Goal: Transaction & Acquisition: Obtain resource

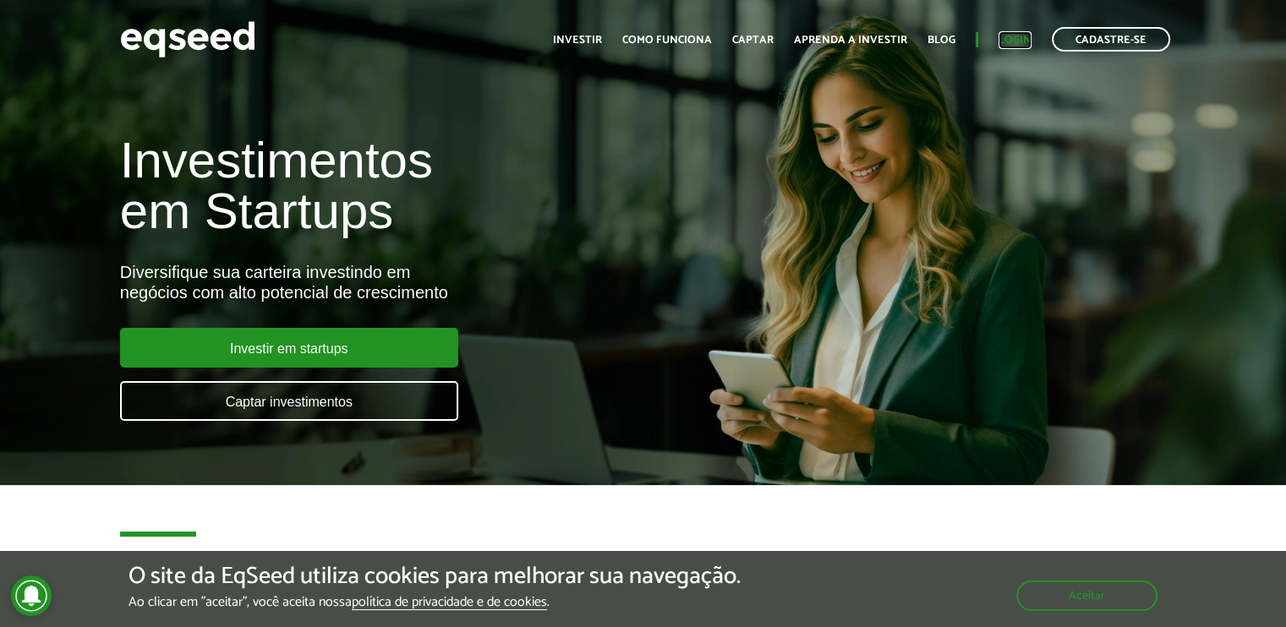
click at [1020, 40] on link "Login" at bounding box center [1014, 40] width 33 height 11
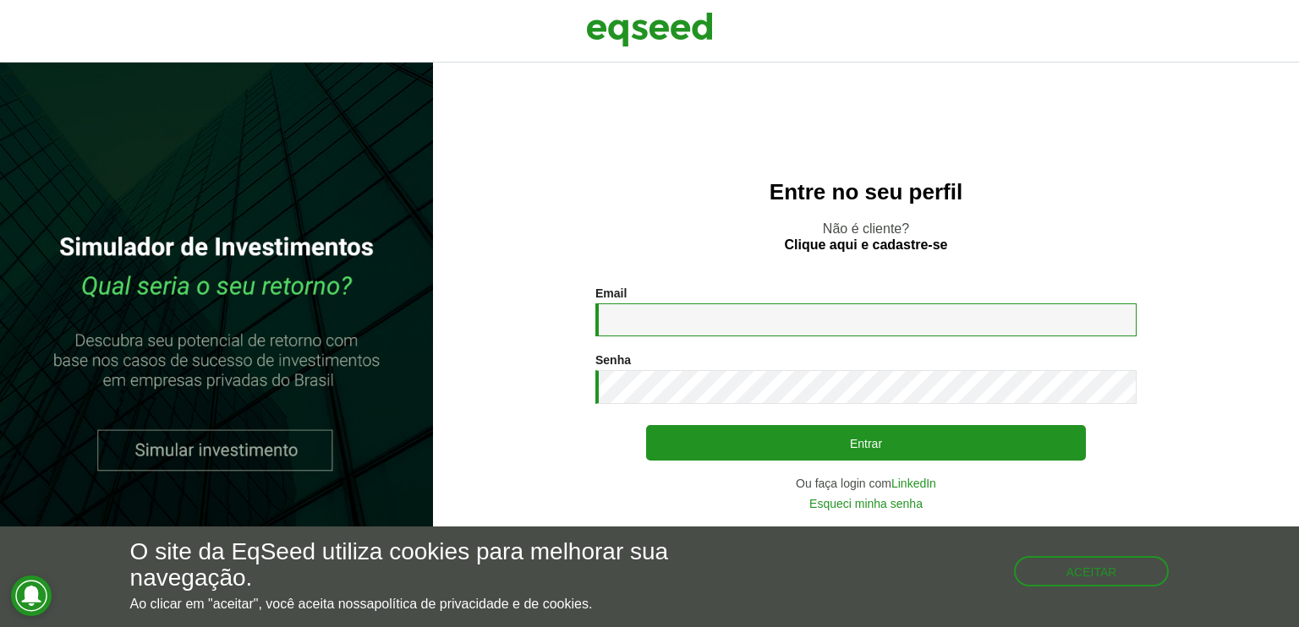
click at [672, 320] on input "Email *" at bounding box center [865, 319] width 541 height 33
click at [662, 307] on input "Email *" at bounding box center [865, 319] width 541 height 33
type input "**********"
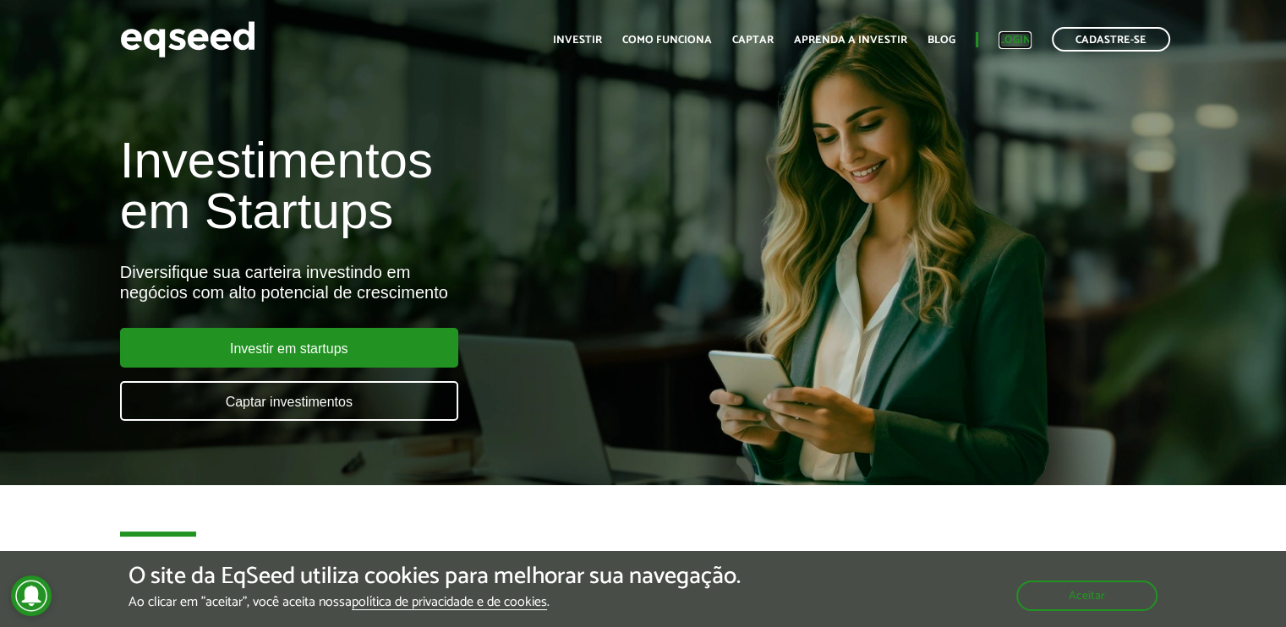
click at [1023, 40] on link "Login" at bounding box center [1014, 40] width 33 height 11
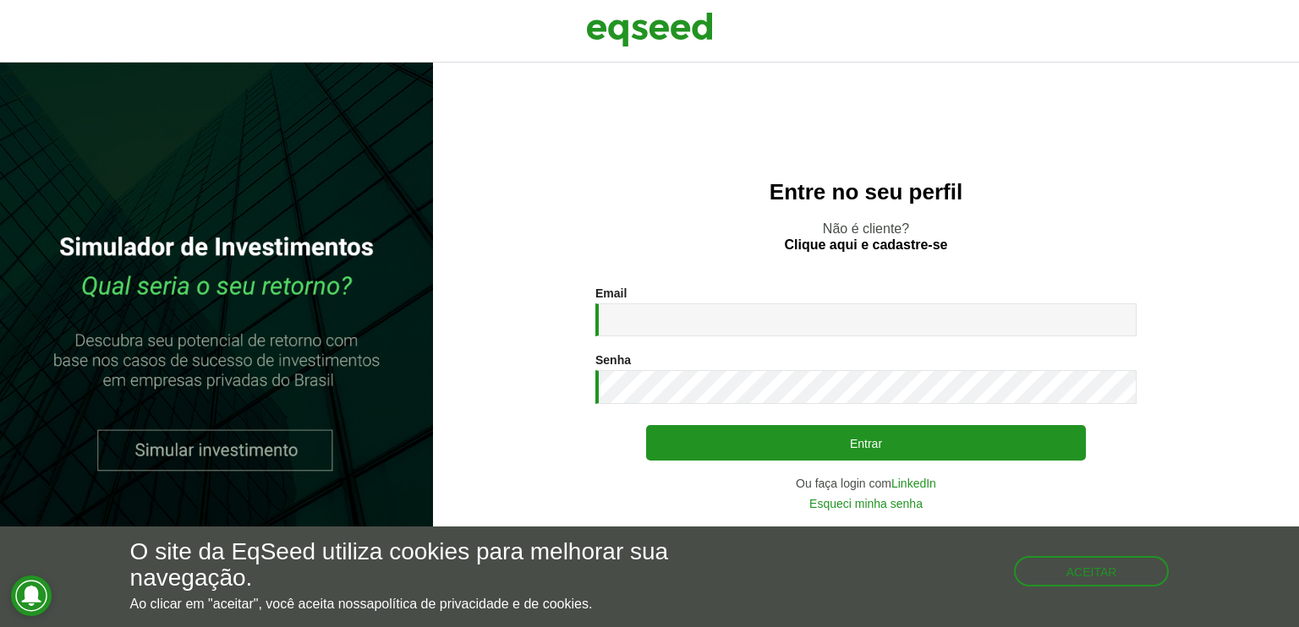
click at [714, 301] on div "Email * Digite seu endereço de e-mail." at bounding box center [865, 312] width 541 height 50
click at [715, 310] on input "Email *" at bounding box center [865, 319] width 541 height 33
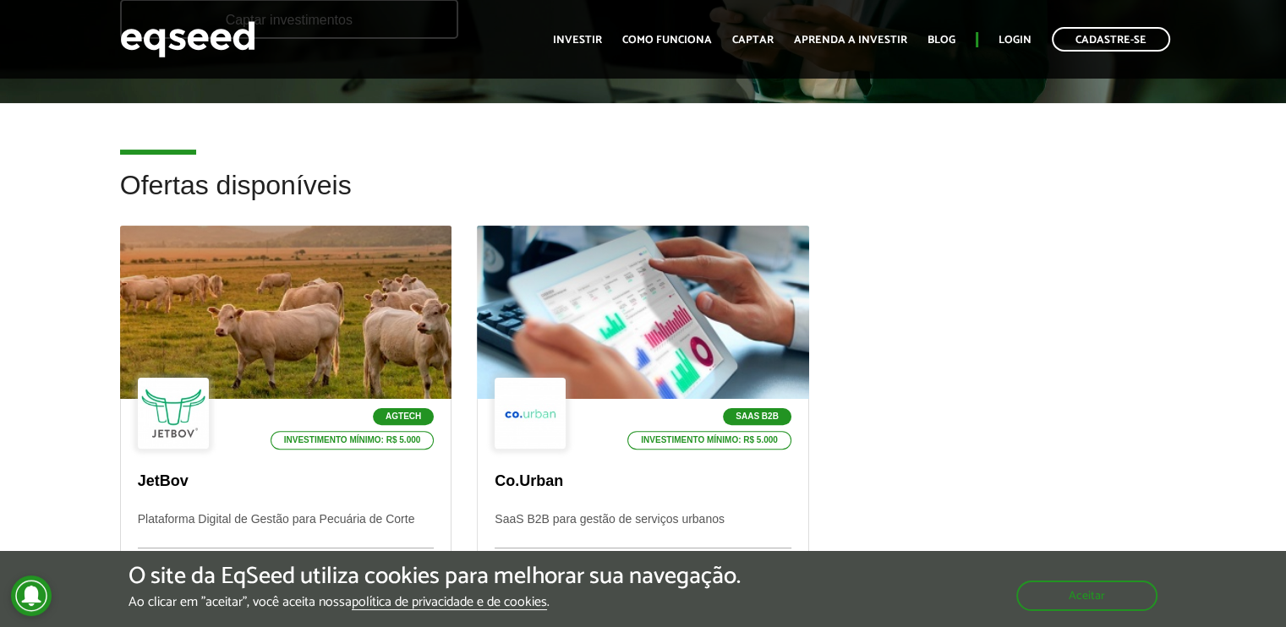
scroll to position [423, 0]
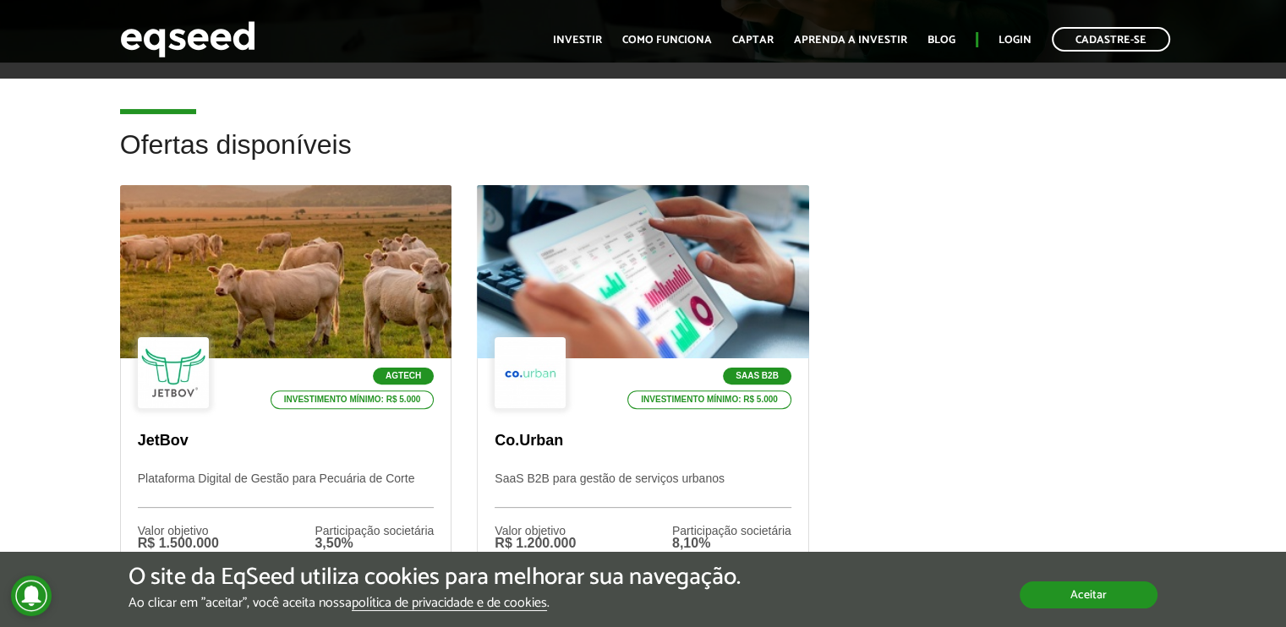
drag, startPoint x: 1098, startPoint y: 606, endPoint x: 1089, endPoint y: 605, distance: 9.3
click at [1098, 605] on button "Aceitar" at bounding box center [1089, 595] width 138 height 27
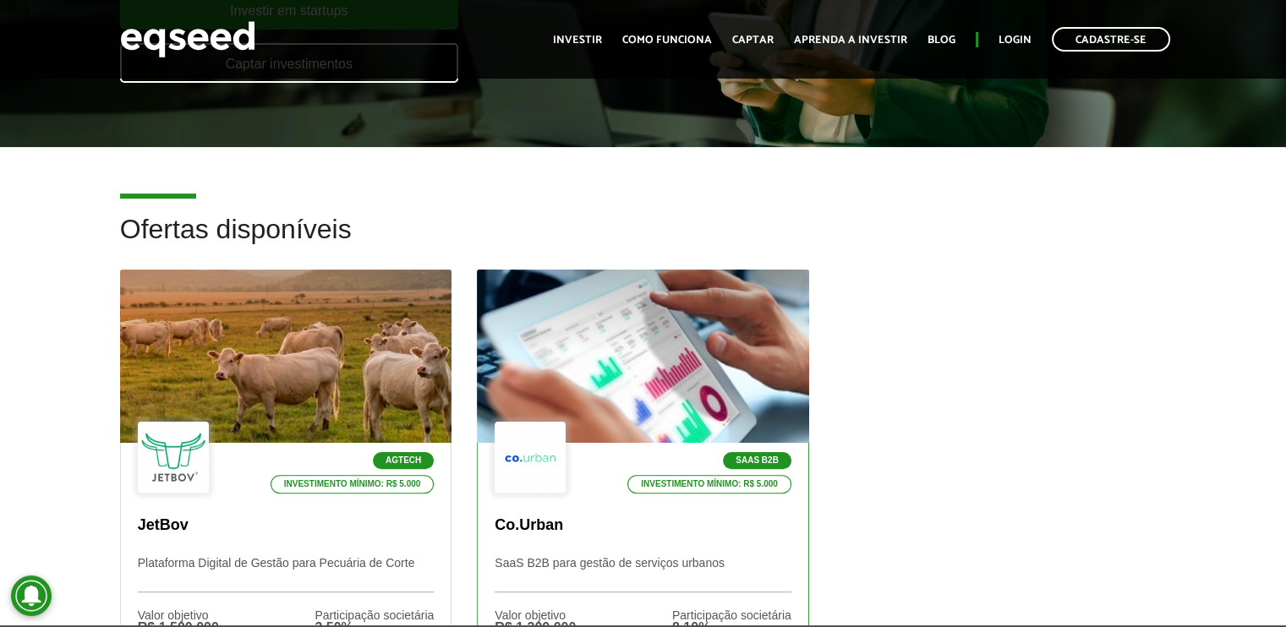
scroll to position [338, 0]
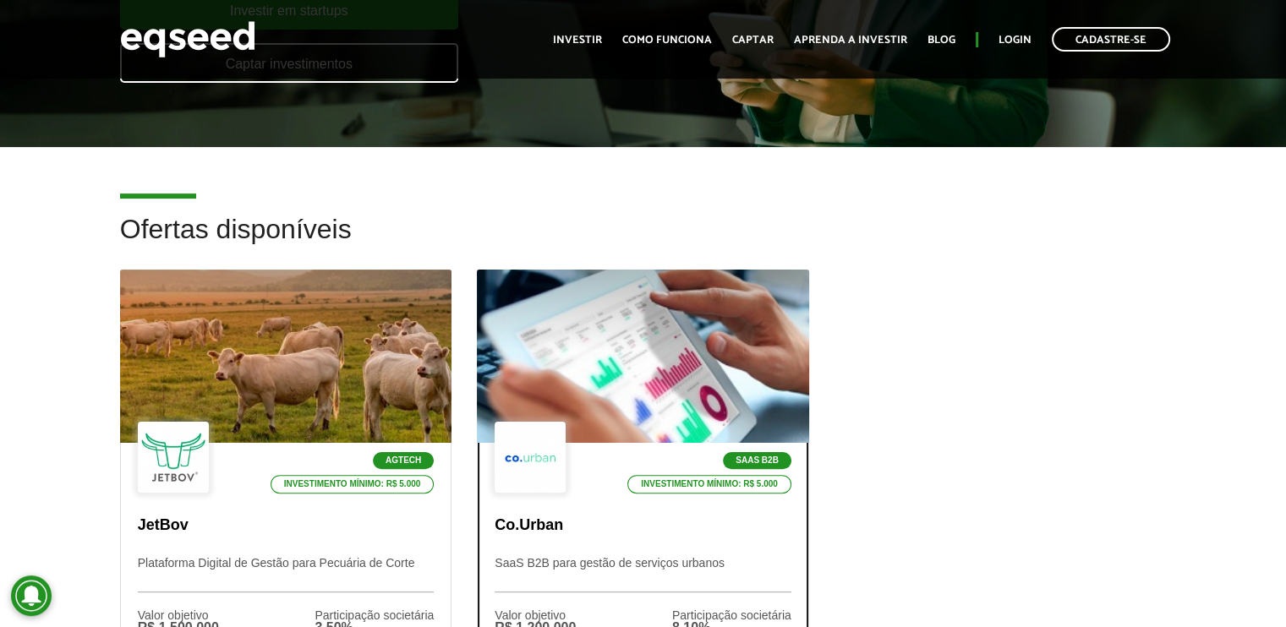
click at [640, 493] on div "SaaS B2B Investimento mínimo: R$ 5.000" at bounding box center [643, 459] width 297 height 74
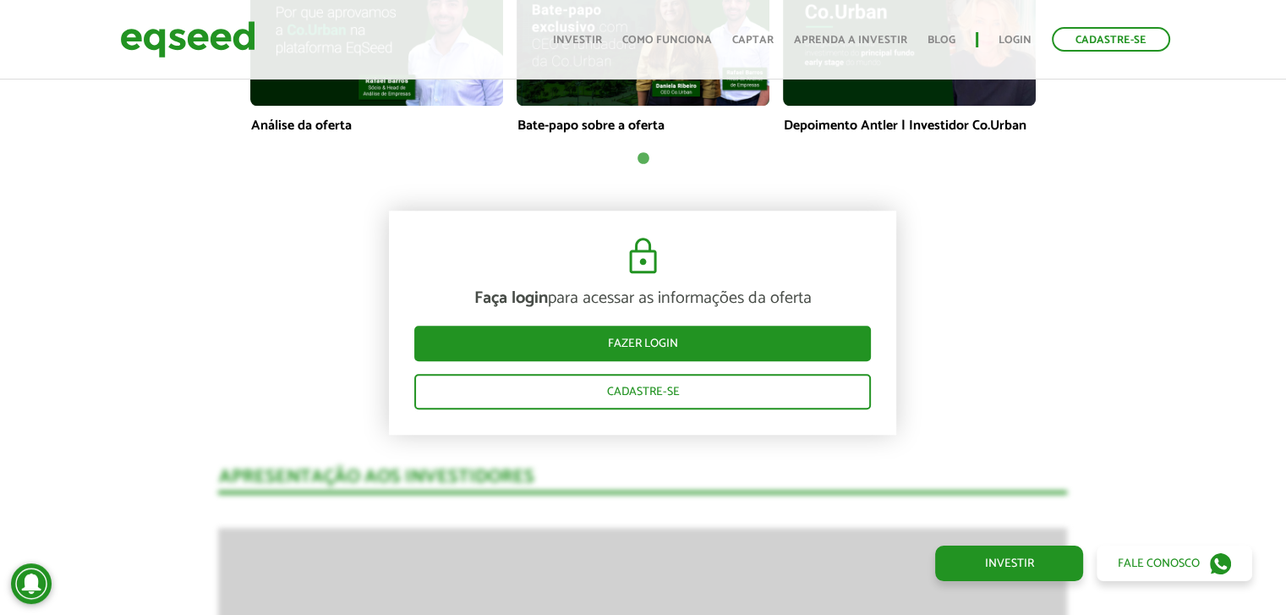
scroll to position [1014, 0]
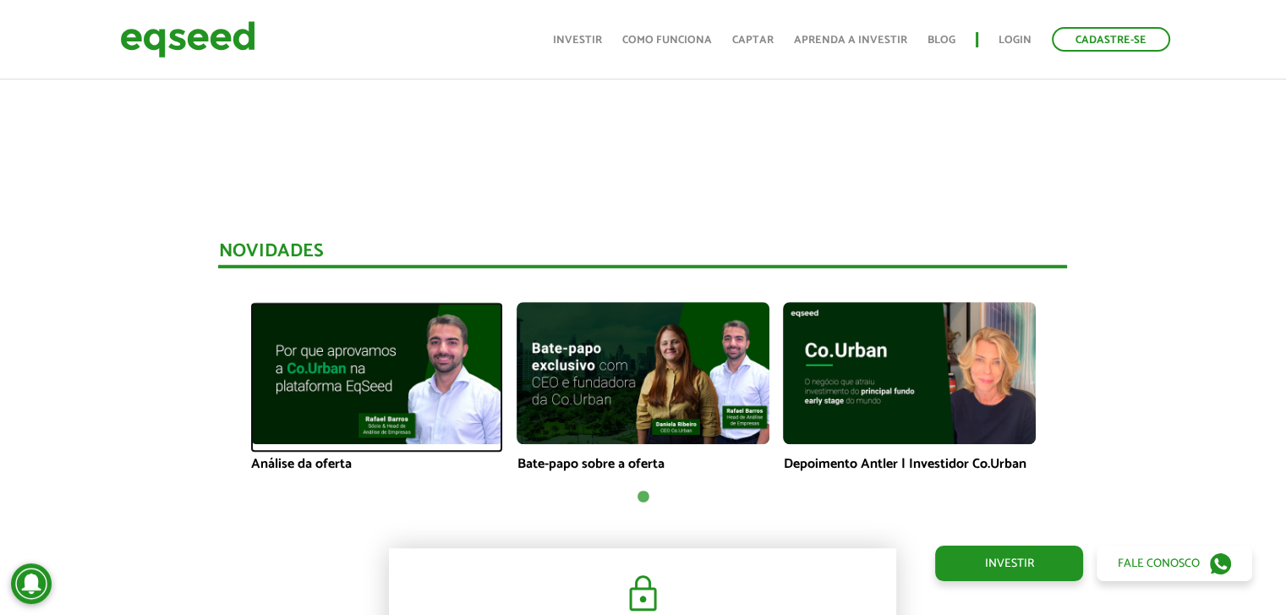
click at [361, 411] on img at bounding box center [376, 373] width 253 height 142
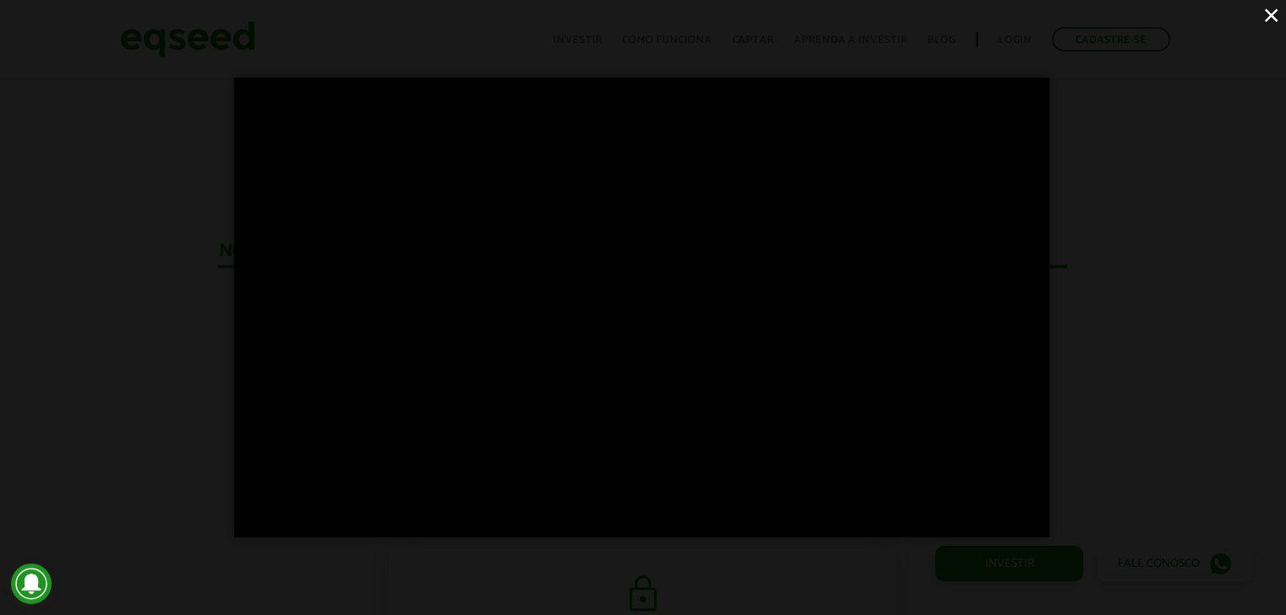
click at [1261, 8] on button "×" at bounding box center [1271, 15] width 30 height 30
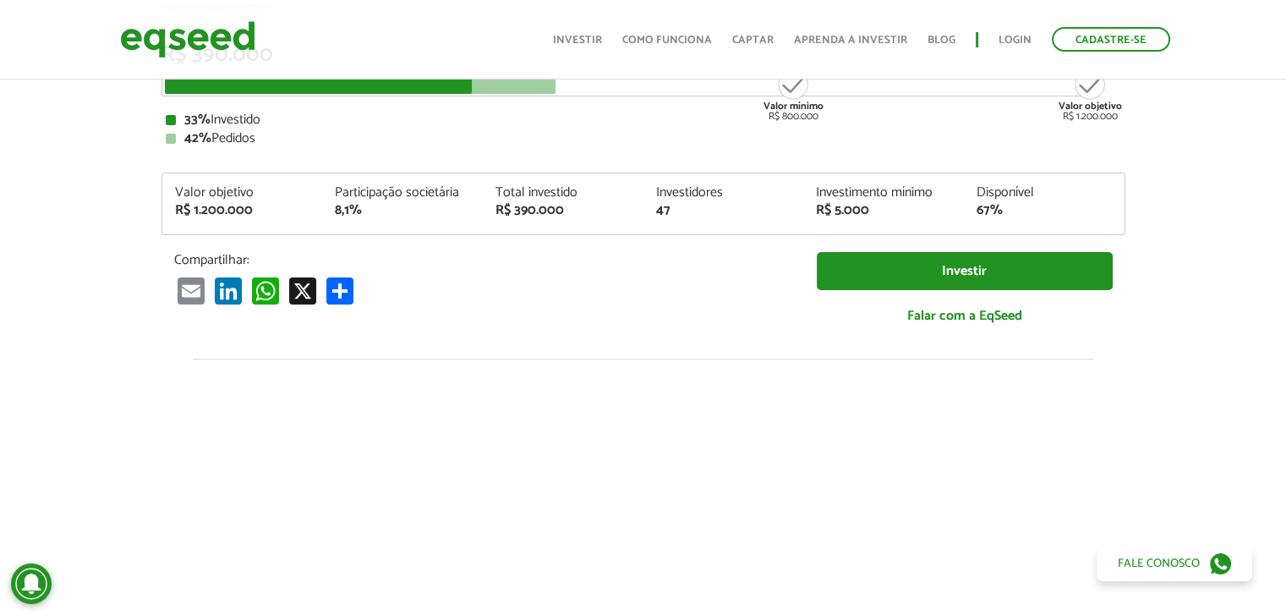
scroll to position [0, 0]
